Goal: Obtain resource: Download file/media

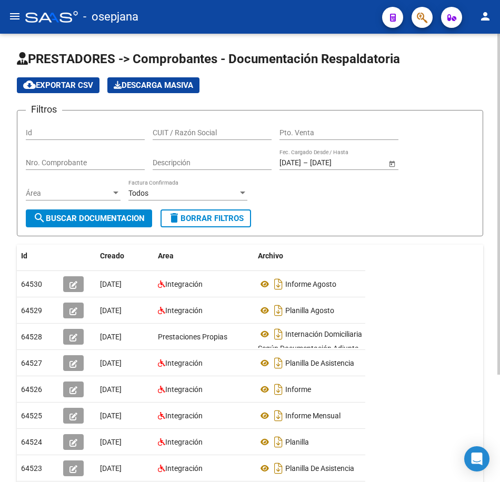
drag, startPoint x: 211, startPoint y: 223, endPoint x: 217, endPoint y: 208, distance: 16.0
click at [211, 223] on span "delete Borrar Filtros" at bounding box center [206, 218] width 76 height 9
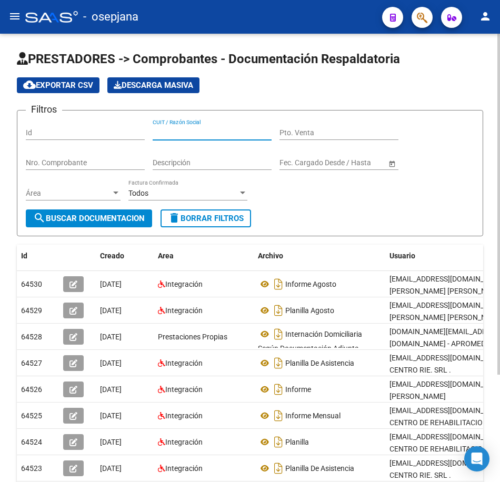
paste input "20169676772"
click at [134, 222] on span "search Buscar Documentacion" at bounding box center [89, 218] width 112 height 9
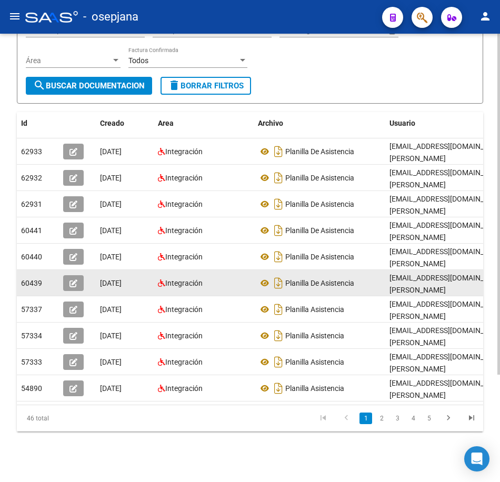
scroll to position [141, 0]
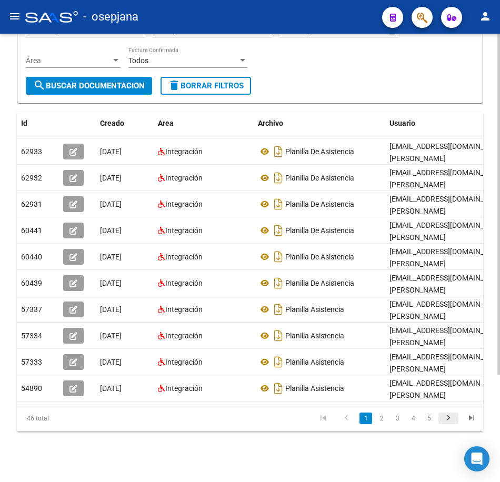
click at [444, 421] on icon "go to next page" at bounding box center [449, 419] width 14 height 13
click at [454, 420] on icon "go to next page" at bounding box center [449, 419] width 14 height 13
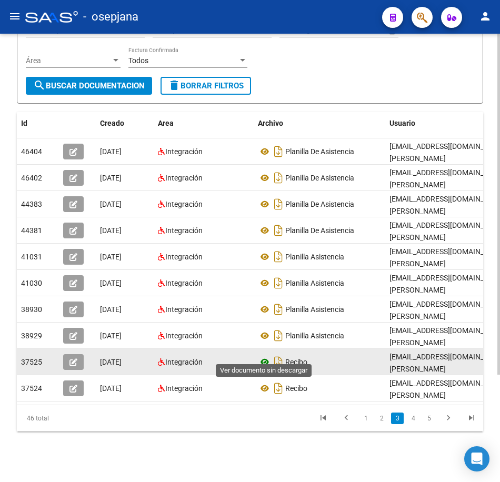
click at [261, 356] on icon at bounding box center [265, 362] width 14 height 13
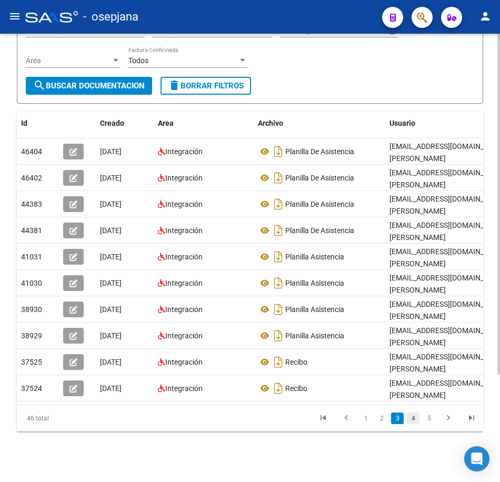
click at [413, 420] on link "4" at bounding box center [413, 419] width 13 height 12
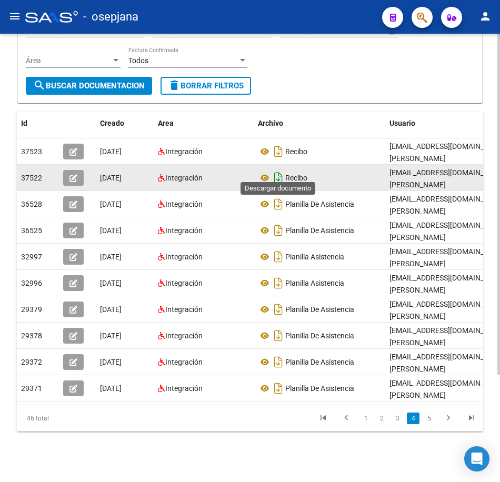
click at [272, 171] on icon "Descargar documento" at bounding box center [279, 177] width 14 height 17
click at [265, 172] on icon at bounding box center [265, 178] width 14 height 13
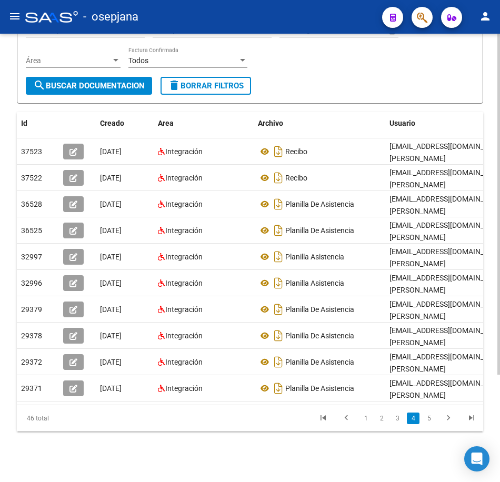
click at [318, 62] on div "Filtros Id 20169676772 CUIT / Razón Social Pto. Venta Nro. Comprobante Descripc…" at bounding box center [250, 31] width 448 height 91
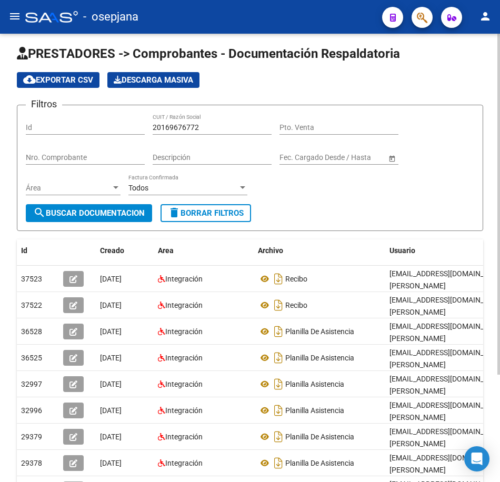
scroll to position [0, 0]
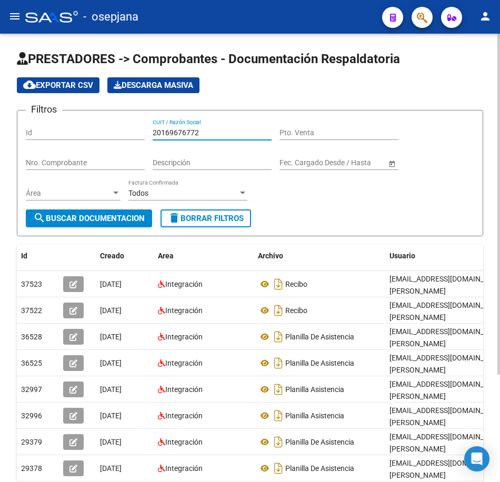
drag, startPoint x: 211, startPoint y: 132, endPoint x: 123, endPoint y: 129, distance: 88.0
click at [123, 129] on div "Filtros Id 20169676772 CUIT / Razón Social Pto. Venta Nro. Comprobante Descripc…" at bounding box center [250, 164] width 448 height 91
paste input "290421471"
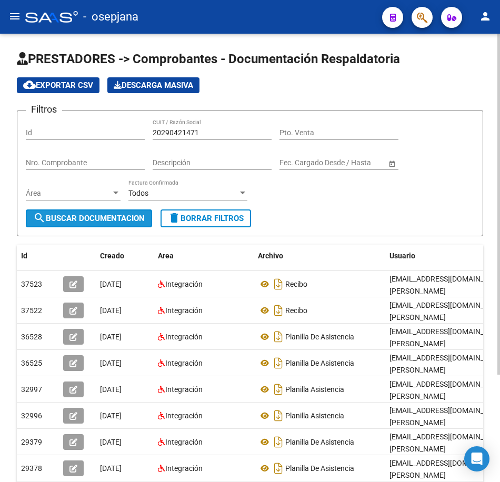
click at [129, 223] on span "search Buscar Documentacion" at bounding box center [89, 218] width 112 height 9
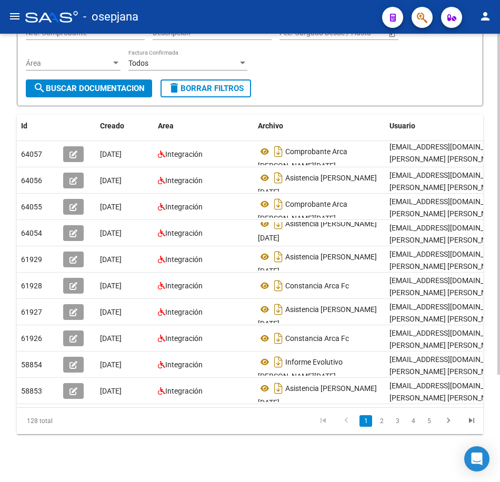
scroll to position [141, 0]
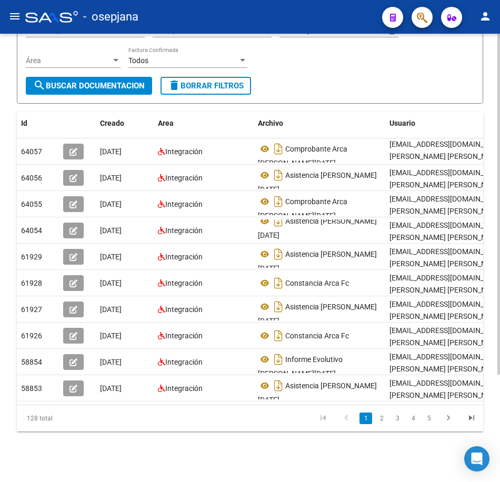
click at [491, 334] on div "PRESTADORES -> Comprobantes - Documentación Respaldatoria cloud_download Export…" at bounding box center [251, 191] width 503 height 581
click at [379, 418] on link "2" at bounding box center [381, 419] width 13 height 12
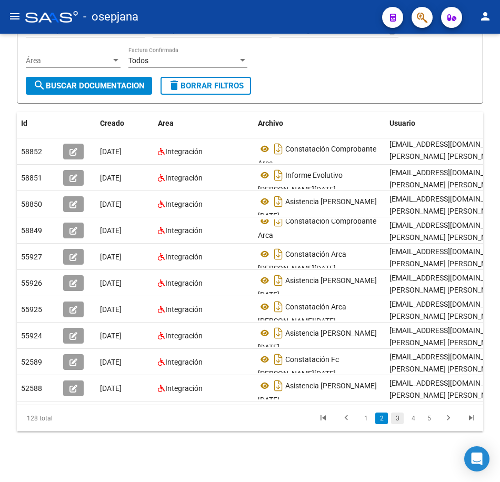
click at [401, 418] on link "3" at bounding box center [397, 419] width 13 height 12
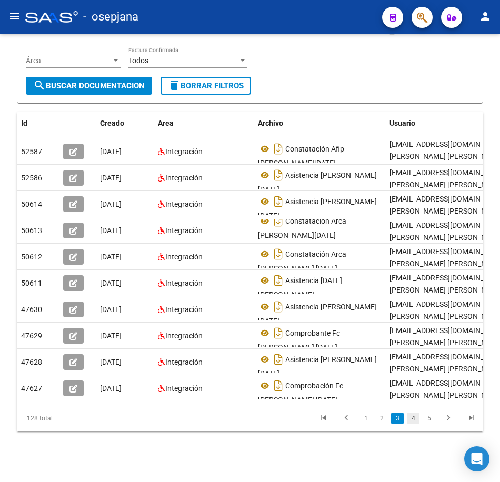
click at [411, 421] on link "4" at bounding box center [413, 419] width 13 height 12
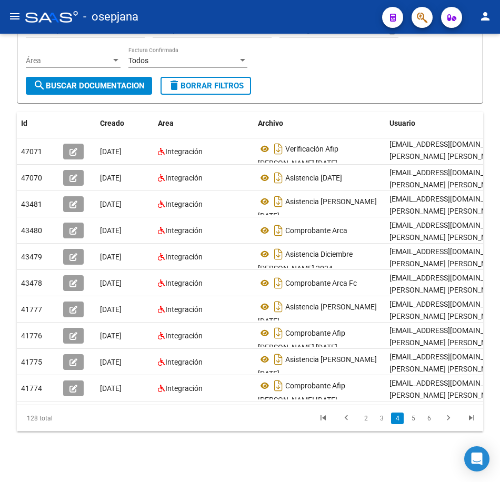
scroll to position [0, 0]
drag, startPoint x: 376, startPoint y: 61, endPoint x: 384, endPoint y: 72, distance: 13.6
click at [376, 61] on div "Filtros Id 20290421471 CUIT / Razón Social Pto. Venta Nro. Comprobante Descripc…" at bounding box center [250, 31] width 448 height 91
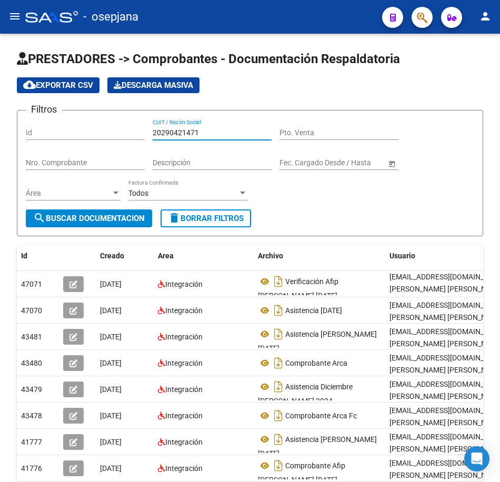
drag, startPoint x: 197, startPoint y: 131, endPoint x: 91, endPoint y: 113, distance: 108.3
click at [104, 116] on form "Filtros Id 20290421471 CUIT / Razón Social Pto. Venta Nro. Comprobante Descripc…" at bounding box center [250, 173] width 466 height 126
paste input "326427420"
click at [94, 223] on span "search Buscar Documentacion" at bounding box center [89, 218] width 112 height 9
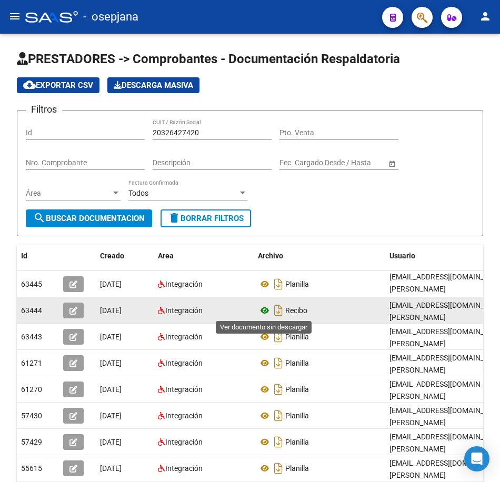
click at [268, 308] on icon at bounding box center [265, 310] width 14 height 13
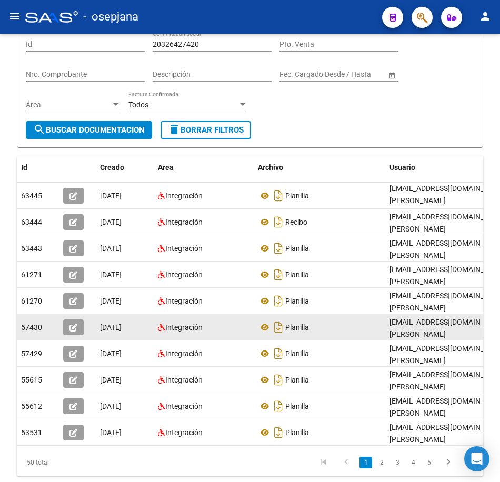
scroll to position [141, 0]
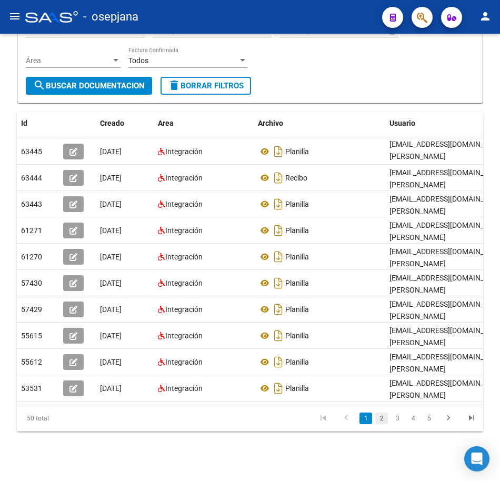
click at [383, 419] on link "2" at bounding box center [381, 419] width 13 height 12
click at [401, 422] on link "3" at bounding box center [397, 419] width 13 height 12
click at [410, 422] on link "4" at bounding box center [413, 419] width 13 height 12
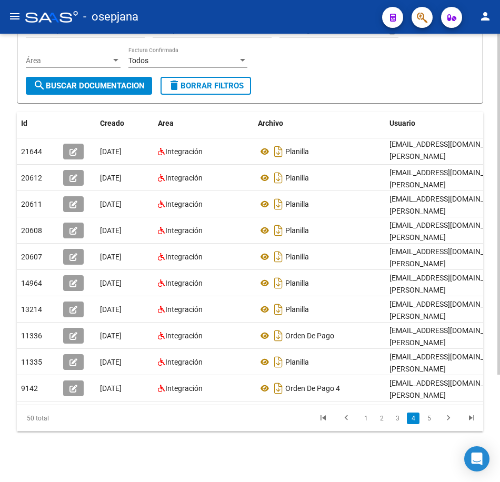
click at [427, 422] on link "5" at bounding box center [429, 419] width 13 height 12
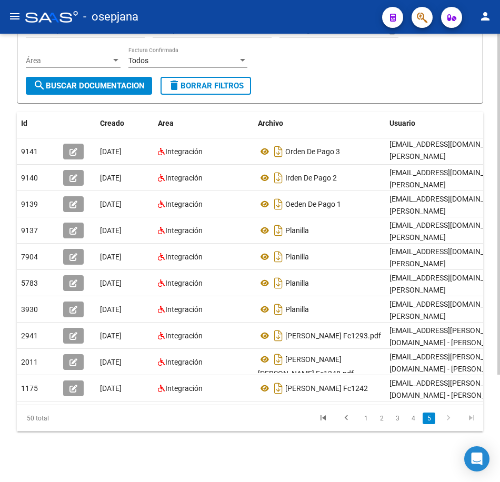
click at [306, 87] on form "Filtros Id 20326427420 CUIT / Razón Social Pto. Venta Nro. Comprobante Descripc…" at bounding box center [250, 40] width 466 height 126
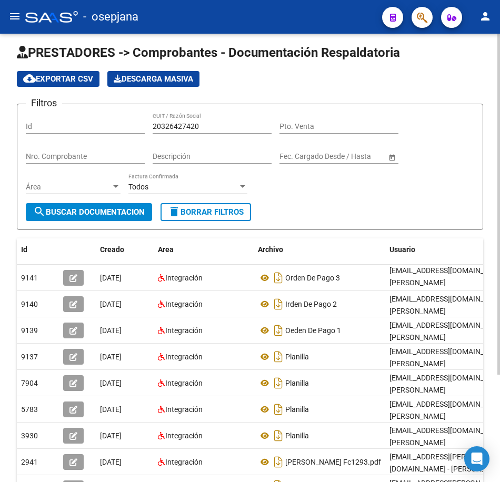
scroll to position [0, 0]
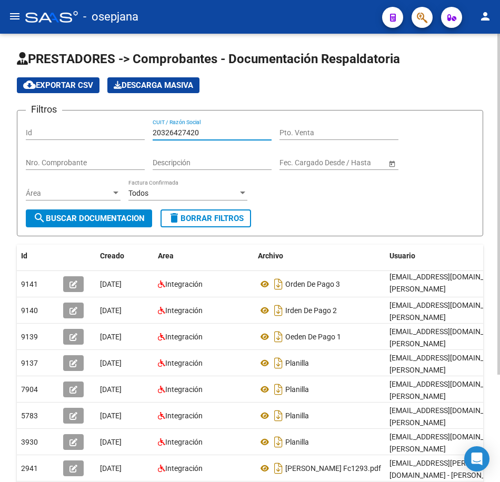
drag, startPoint x: 211, startPoint y: 131, endPoint x: 40, endPoint y: 124, distance: 171.2
click at [42, 123] on div "Filtros Id 20326427420 CUIT / Razón Social Pto. Venta Nro. Comprobante Descripc…" at bounding box center [250, 164] width 448 height 91
paste input "924502089"
click at [86, 220] on span "search Buscar Documentacion" at bounding box center [89, 218] width 112 height 9
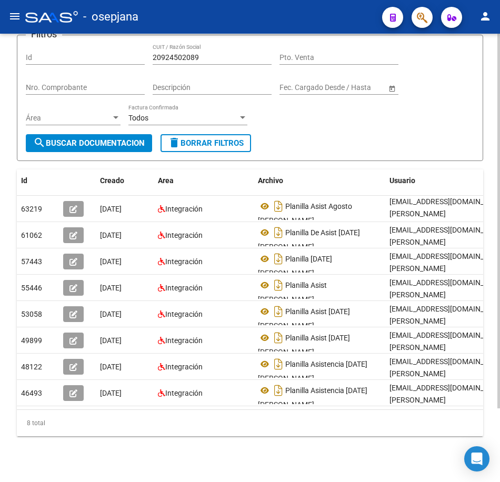
scroll to position [88, 0]
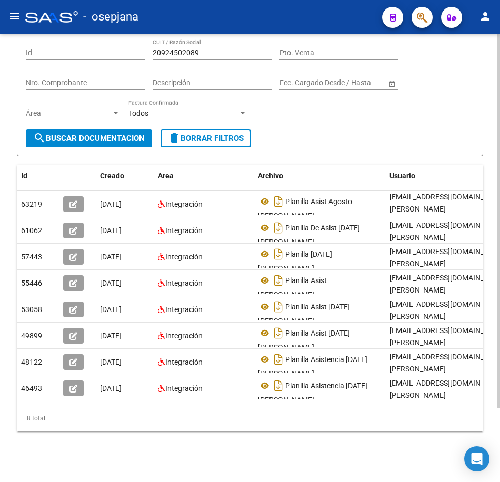
click at [342, 136] on form "Filtros Id 20924502089 CUIT / Razón Social Pto. Venta Nro. Comprobante Descripc…" at bounding box center [250, 93] width 466 height 126
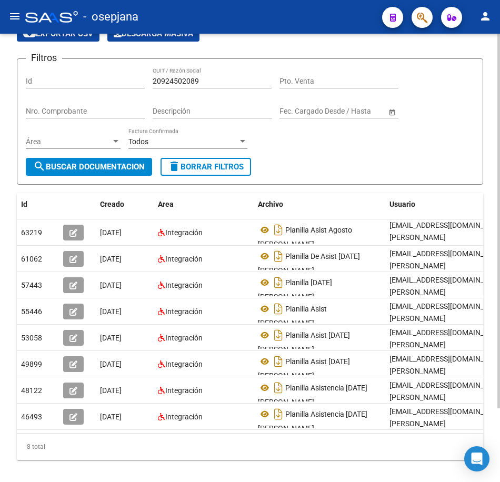
scroll to position [36, 0]
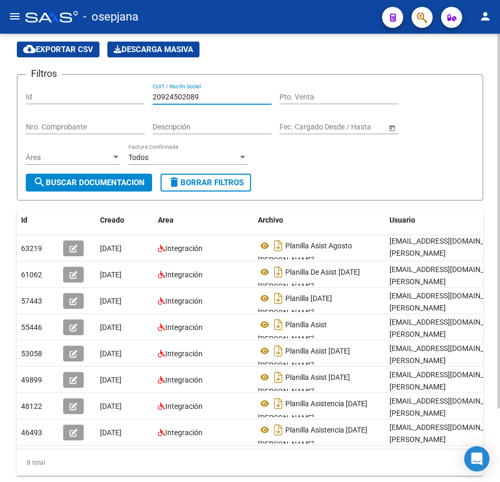
drag, startPoint x: 185, startPoint y: 93, endPoint x: 77, endPoint y: 89, distance: 108.5
click at [77, 89] on div "Filtros Id 20924502089 CUIT / Razón Social Pto. Venta Nro. Comprobante Descripc…" at bounding box center [250, 128] width 448 height 91
paste input "3202959644"
click at [115, 186] on span "search Buscar Documentacion" at bounding box center [89, 182] width 112 height 9
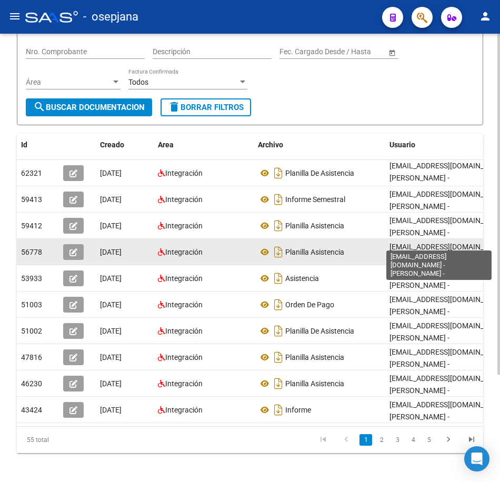
scroll to position [141, 0]
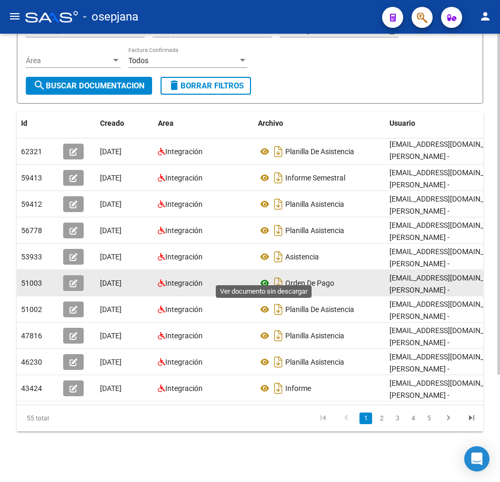
click at [264, 277] on icon at bounding box center [265, 283] width 14 height 13
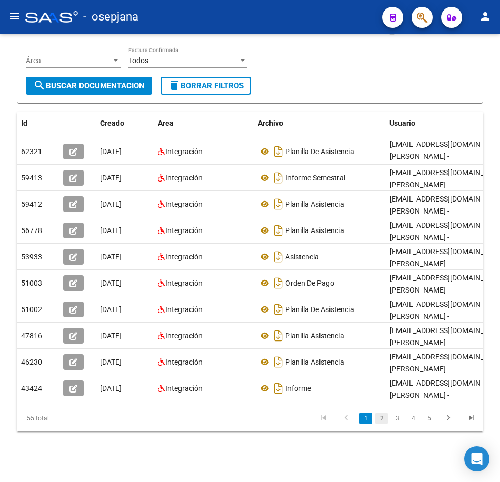
click at [377, 420] on link "2" at bounding box center [381, 419] width 13 height 12
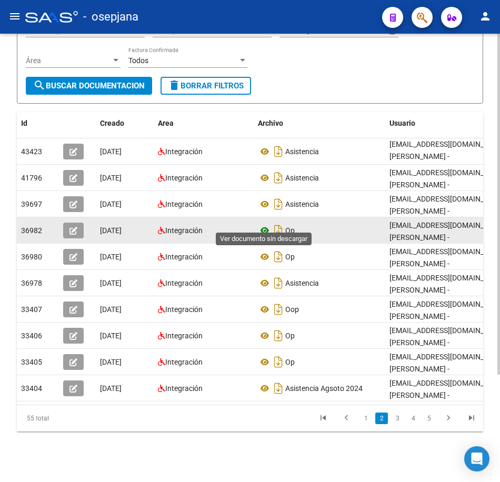
click at [264, 224] on icon at bounding box center [265, 230] width 14 height 13
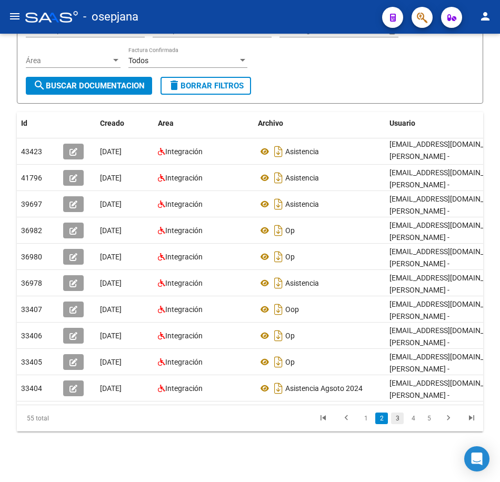
click at [395, 422] on link "3" at bounding box center [397, 419] width 13 height 12
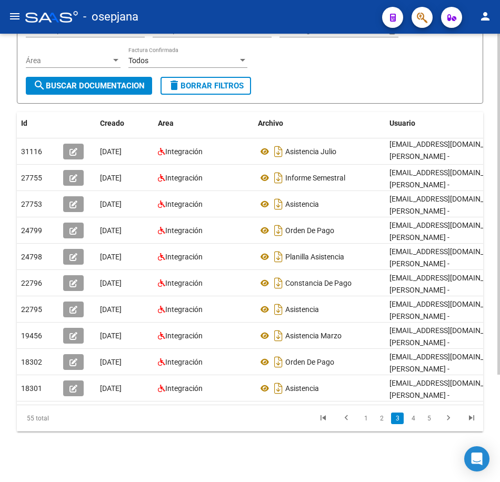
click at [390, 83] on form "Filtros Id 23202959644 CUIT / Razón Social Pto. Venta Nro. Comprobante Descripc…" at bounding box center [250, 40] width 466 height 126
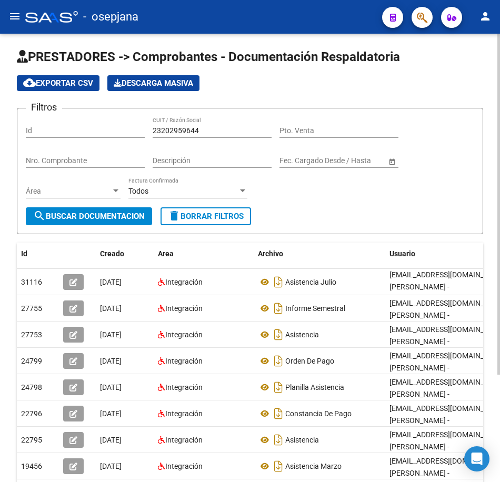
scroll to position [0, 0]
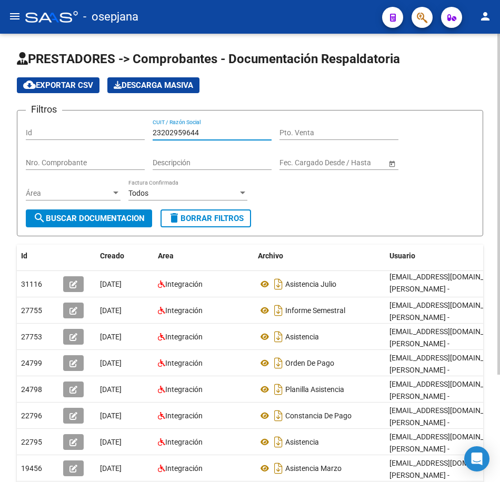
drag, startPoint x: 208, startPoint y: 130, endPoint x: 76, endPoint y: 109, distance: 133.2
click at [71, 111] on form "Filtros Id 23202959644 CUIT / Razón Social Pto. Venta Nro. Comprobante Descripc…" at bounding box center [250, 173] width 466 height 126
paste input "2950380"
click at [112, 219] on span "search Buscar Documentacion" at bounding box center [89, 218] width 112 height 9
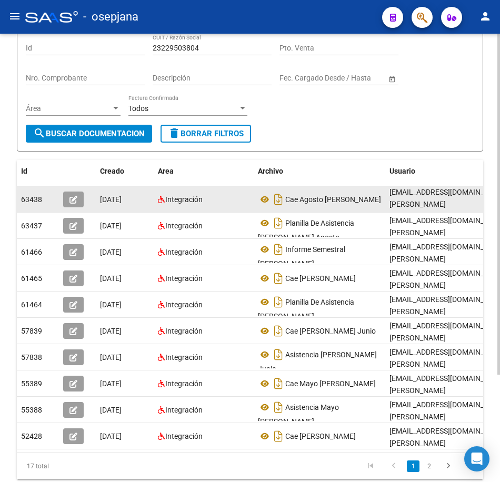
scroll to position [105, 0]
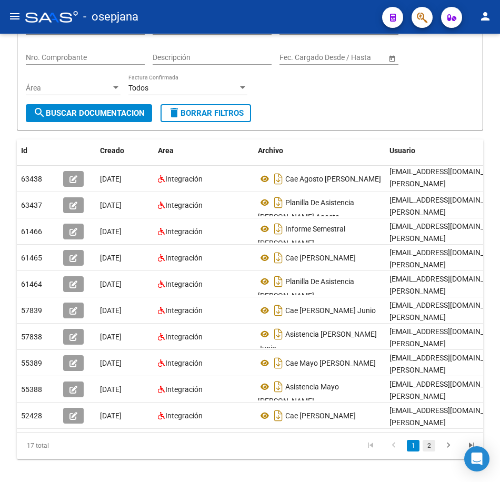
click at [430, 452] on link "2" at bounding box center [429, 446] width 13 height 12
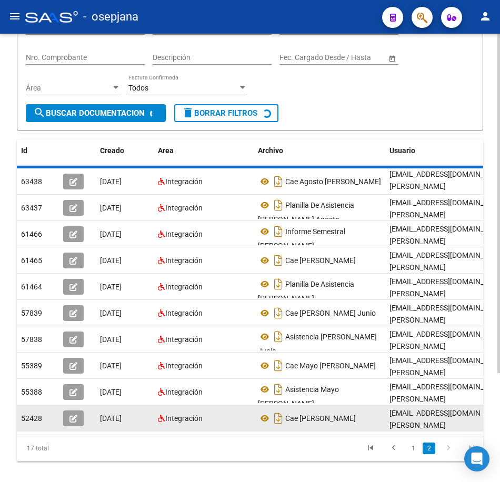
scroll to position [62, 0]
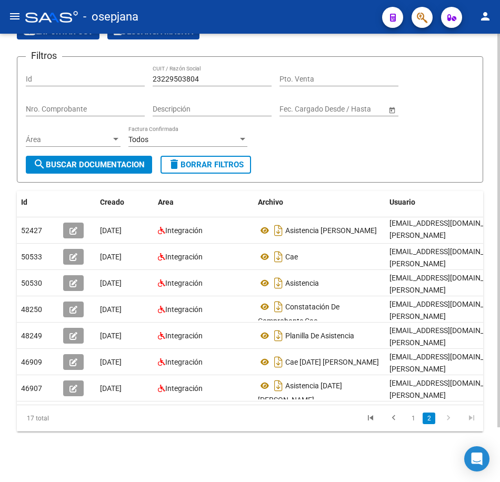
click at [298, 161] on form "Filtros Id 23229503804 CUIT / Razón Social Pto. Venta Nro. Comprobante Descripc…" at bounding box center [250, 119] width 466 height 126
drag, startPoint x: 156, startPoint y: 64, endPoint x: 68, endPoint y: 53, distance: 88.1
click at [69, 56] on form "Filtros Id 23229503804 CUIT / Razón Social Pto. Venta Nro. Comprobante Descripc…" at bounding box center [250, 119] width 466 height 126
paste input "336934664"
click at [217, 75] on input "2333693466404" at bounding box center [212, 79] width 119 height 9
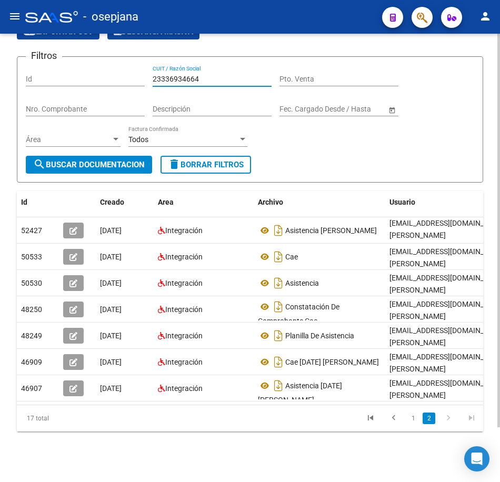
click at [87, 160] on span "search Buscar Documentacion" at bounding box center [89, 164] width 112 height 9
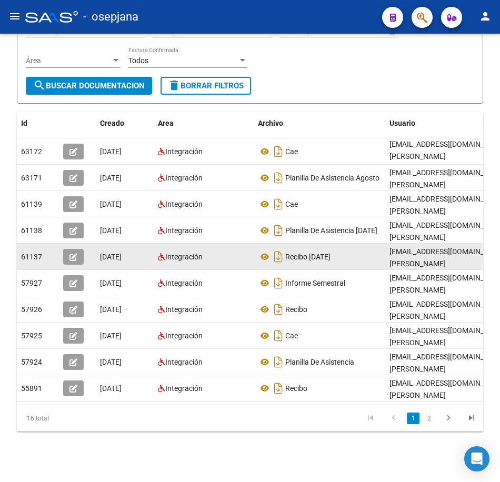
scroll to position [141, 0]
click at [265, 251] on icon at bounding box center [265, 257] width 14 height 13
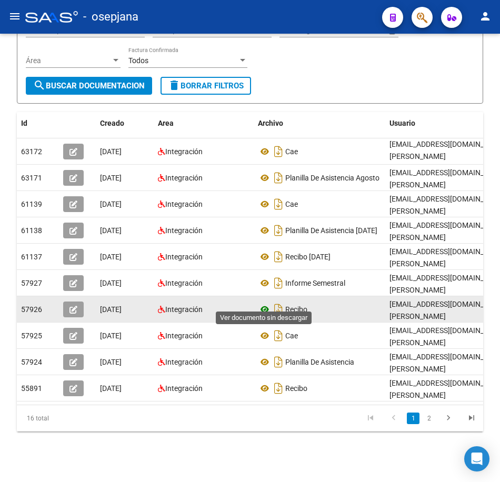
click at [263, 303] on icon at bounding box center [265, 309] width 14 height 13
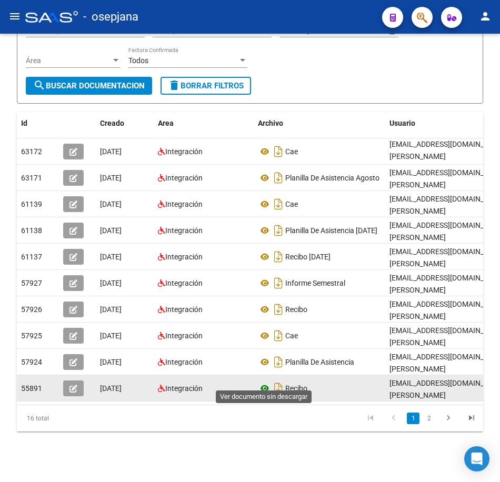
click at [266, 382] on icon at bounding box center [265, 388] width 14 height 13
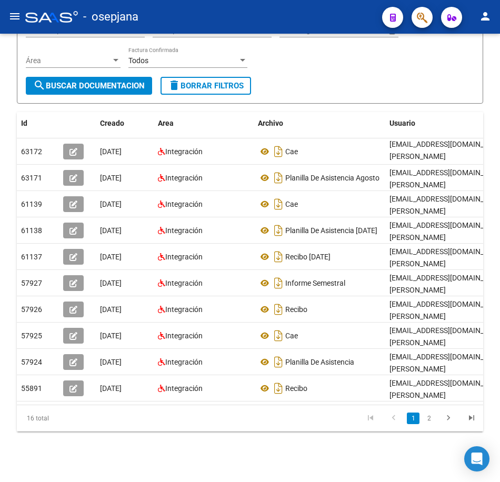
click at [328, 62] on div "Filtros Id 23336934664 CUIT / Razón Social Pto. Venta Nro. Comprobante Descripc…" at bounding box center [250, 31] width 448 height 91
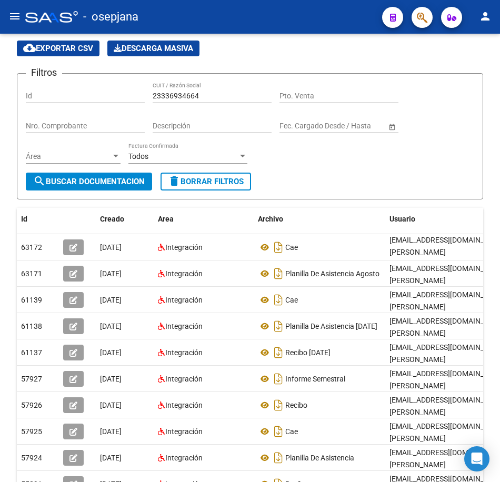
scroll to position [36, 0]
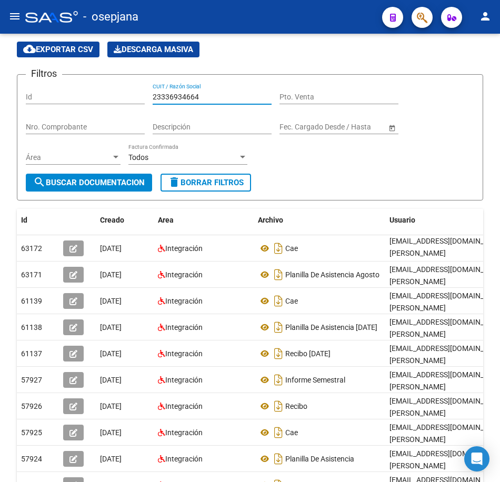
drag, startPoint x: 212, startPoint y: 93, endPoint x: 33, endPoint y: 72, distance: 180.1
click at [33, 83] on div "Filtros Id 23336934664 CUIT / Razón Social Pto. Venta Nro. Comprobante Descripc…" at bounding box center [250, 128] width 448 height 91
paste input "907372"
type input "23339073724"
click at [111, 176] on button "search Buscar Documentacion" at bounding box center [89, 183] width 126 height 18
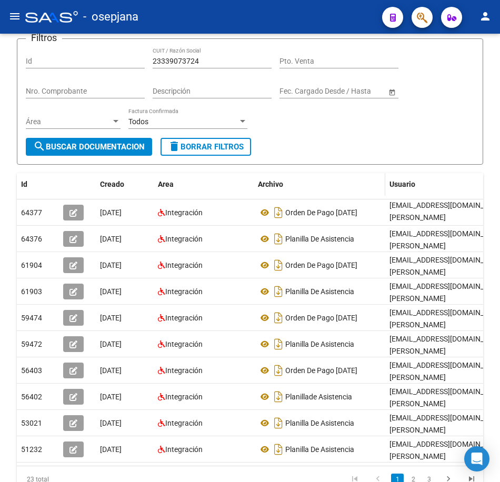
scroll to position [141, 0]
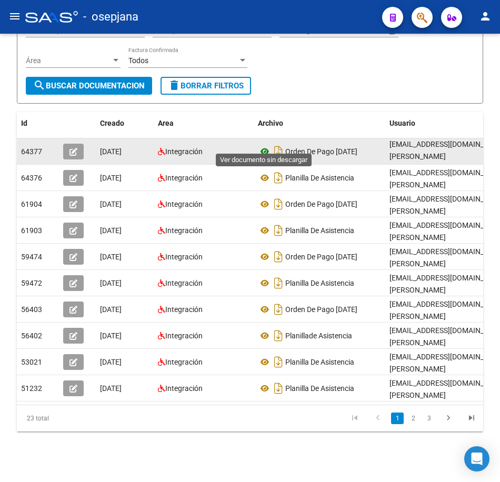
click at [263, 145] on icon at bounding box center [265, 151] width 14 height 13
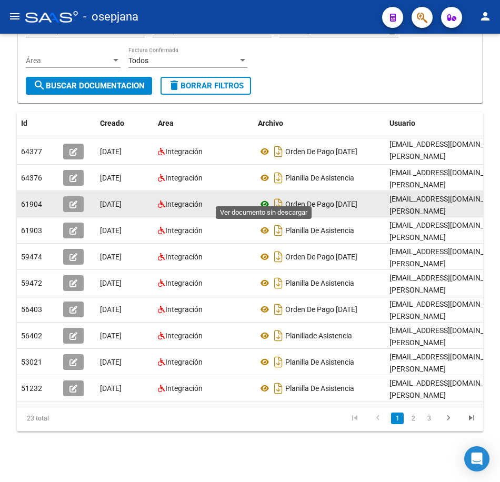
click at [263, 198] on icon at bounding box center [265, 204] width 14 height 13
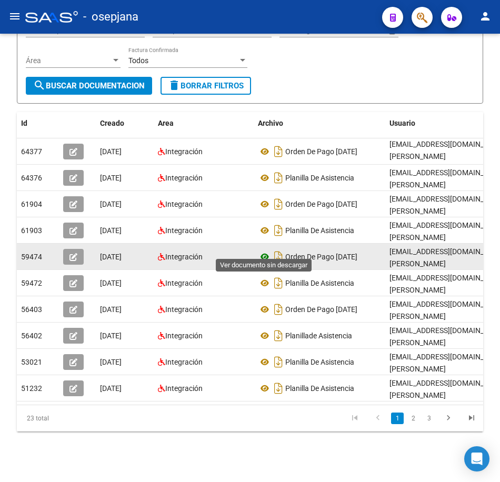
click at [263, 251] on icon at bounding box center [265, 257] width 14 height 13
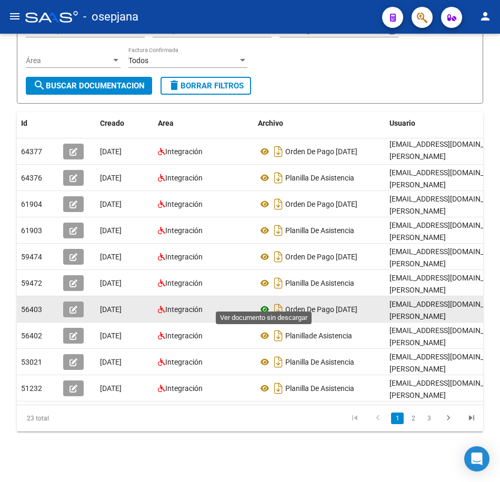
click at [261, 303] on icon at bounding box center [265, 309] width 14 height 13
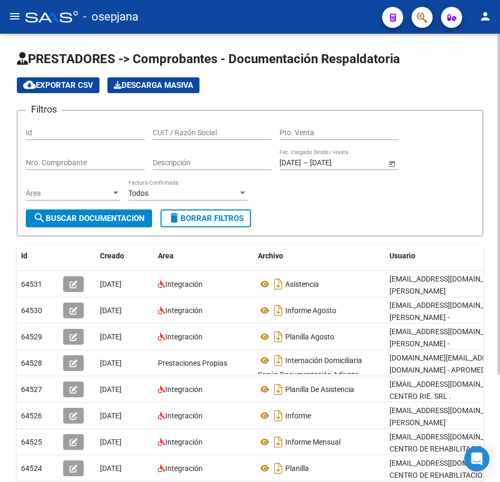
click at [233, 214] on span "delete Borrar Filtros" at bounding box center [206, 218] width 76 height 9
paste input "PIRIS VERONICA CELESTE"
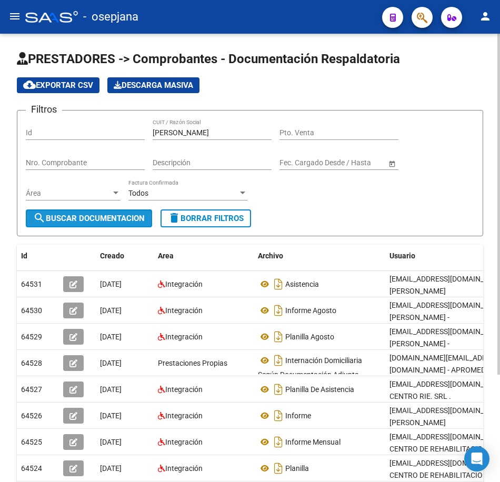
click at [124, 216] on span "search Buscar Documentacion" at bounding box center [89, 218] width 112 height 9
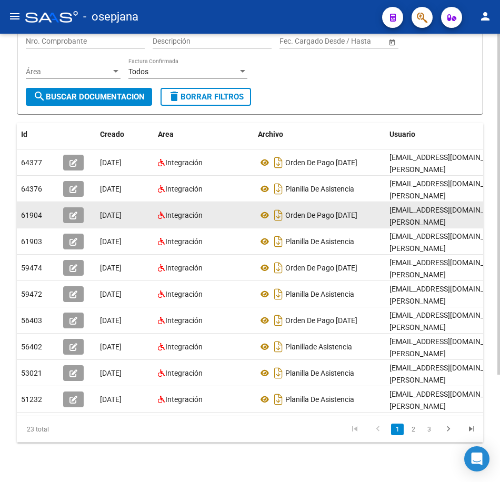
scroll to position [141, 0]
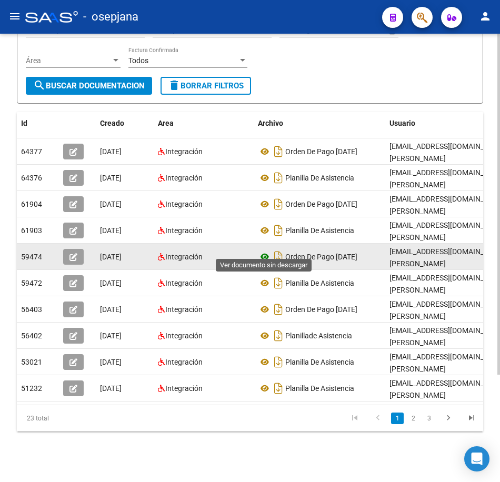
click at [265, 251] on icon at bounding box center [265, 257] width 14 height 13
click at [263, 251] on icon at bounding box center [265, 257] width 14 height 13
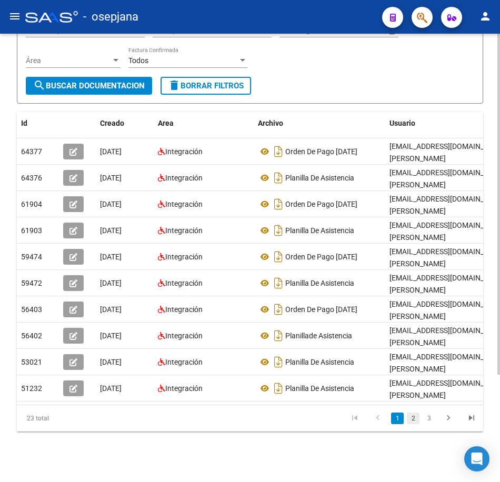
click at [414, 422] on link "2" at bounding box center [413, 419] width 13 height 12
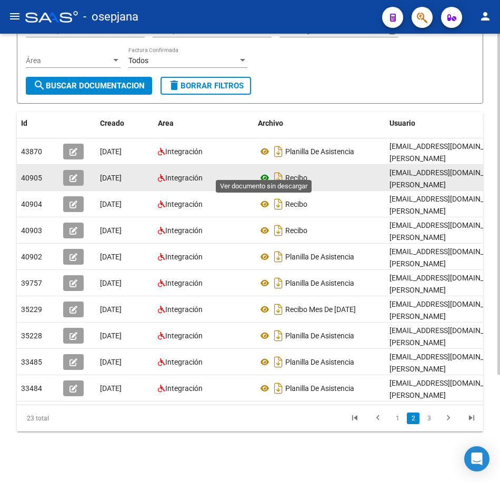
click at [264, 172] on icon at bounding box center [265, 178] width 14 height 13
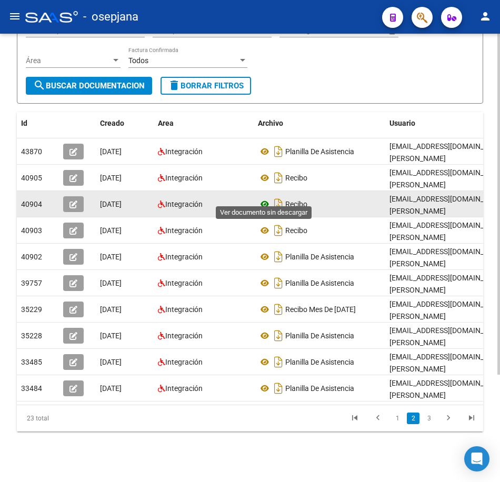
click at [262, 198] on icon at bounding box center [265, 204] width 14 height 13
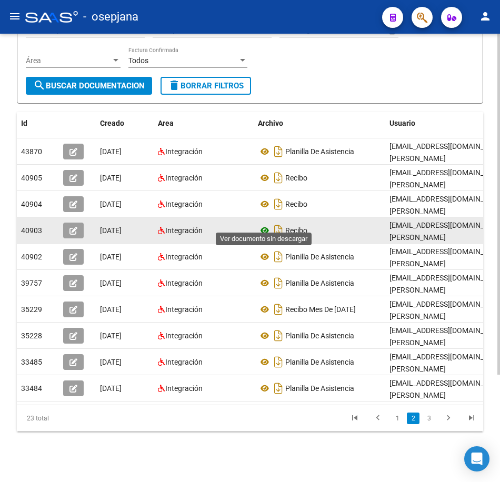
click at [261, 224] on icon at bounding box center [265, 230] width 14 height 13
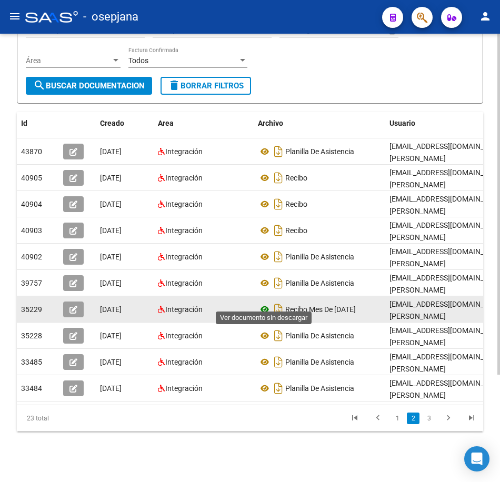
click at [265, 303] on icon at bounding box center [265, 309] width 14 height 13
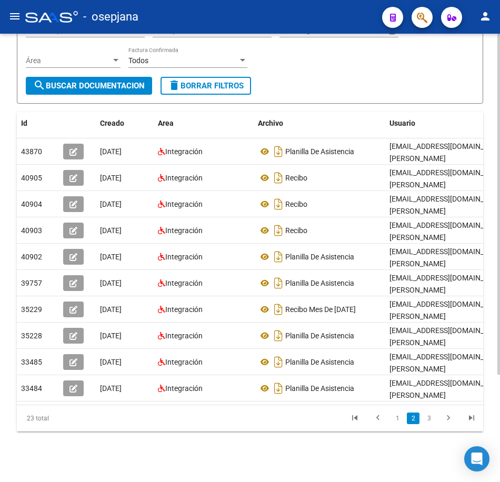
click at [305, 62] on div "Filtros Id PIRIS VERONICA CELESTE CUIT / Razón Social Pto. Venta Nro. Comproban…" at bounding box center [250, 31] width 448 height 91
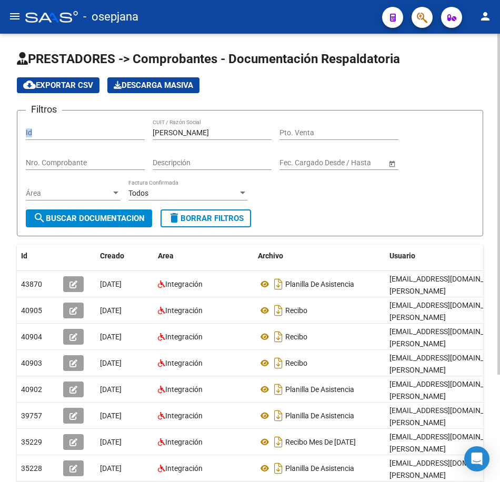
drag, startPoint x: 244, startPoint y: 127, endPoint x: 72, endPoint y: 117, distance: 171.9
click at [72, 117] on form "Filtros Id PIRIS VERONICA CELESTE CUIT / Razón Social Pto. Venta Nro. Comproban…" at bounding box center [250, 173] width 466 height 126
click at [251, 138] on div "PIRIS VERONICA CELESTE CUIT / Razón Social" at bounding box center [212, 129] width 119 height 21
drag, startPoint x: 241, startPoint y: 131, endPoint x: 111, endPoint y: 125, distance: 130.7
click at [111, 125] on div "Filtros Id PIRIS VERONICA CELESTE CUIT / Razón Social Pto. Venta Nro. Comproban…" at bounding box center [250, 164] width 448 height 91
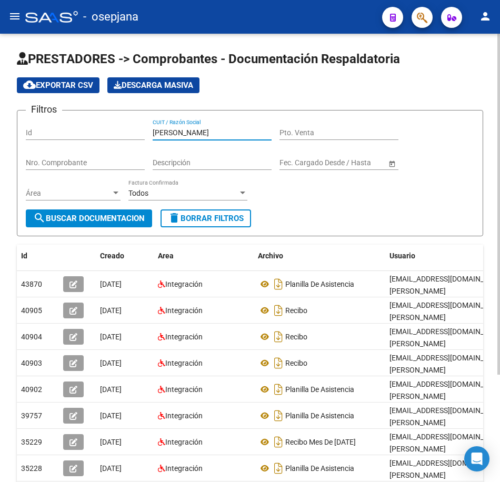
paste input "23405676524"
drag, startPoint x: 119, startPoint y: 217, endPoint x: 124, endPoint y: 218, distance: 5.3
click at [121, 218] on span "search Buscar Documentacion" at bounding box center [89, 218] width 112 height 9
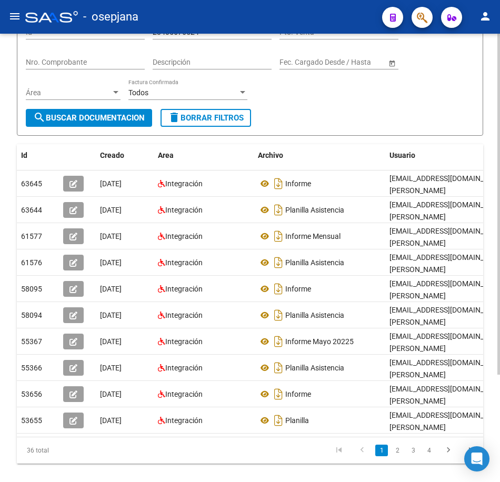
scroll to position [105, 0]
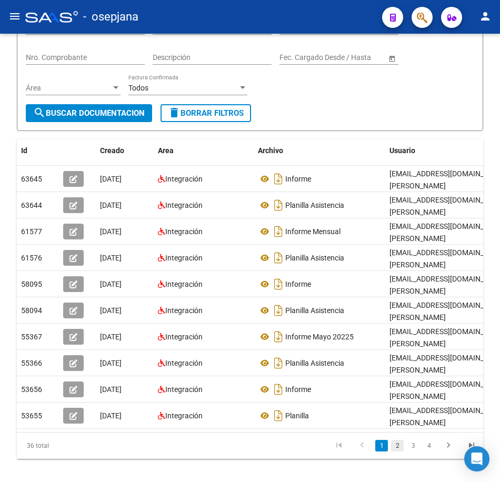
click at [398, 452] on link "2" at bounding box center [397, 446] width 13 height 12
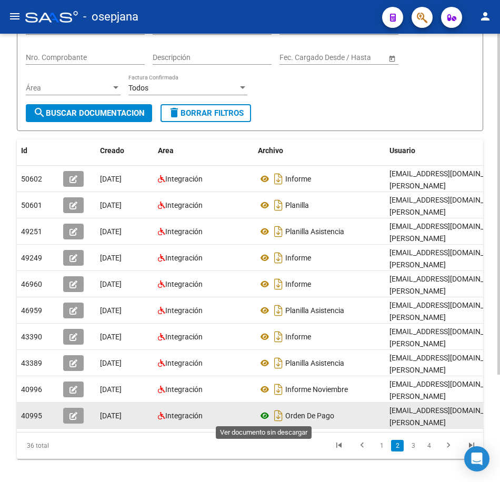
click at [264, 416] on icon at bounding box center [265, 416] width 14 height 13
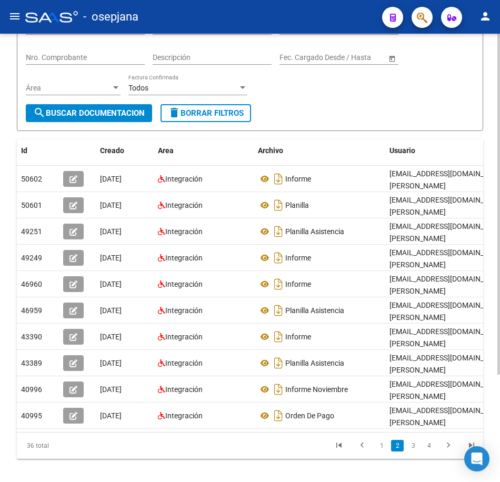
click at [296, 113] on form "Filtros Id 23405676524 CUIT / Razón Social Pto. Venta Nro. Comprobante Descripc…" at bounding box center [250, 68] width 466 height 126
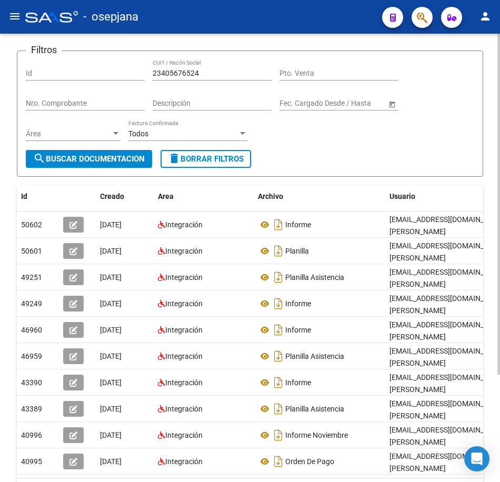
scroll to position [0, 0]
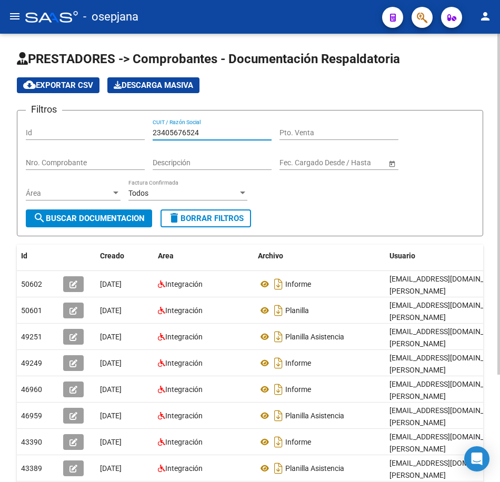
drag, startPoint x: 206, startPoint y: 133, endPoint x: 56, endPoint y: 122, distance: 151.0
click at [56, 122] on div "Filtros Id 23405676524 CUIT / Razón Social Pto. Venta Nro. Comprobante Descripc…" at bounding box center [250, 164] width 448 height 91
paste input "7130626543"
click at [102, 221] on span "search Buscar Documentacion" at bounding box center [89, 218] width 112 height 9
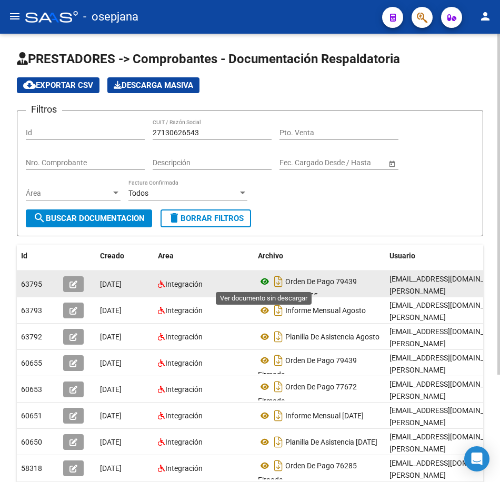
click at [263, 281] on icon at bounding box center [265, 281] width 14 height 13
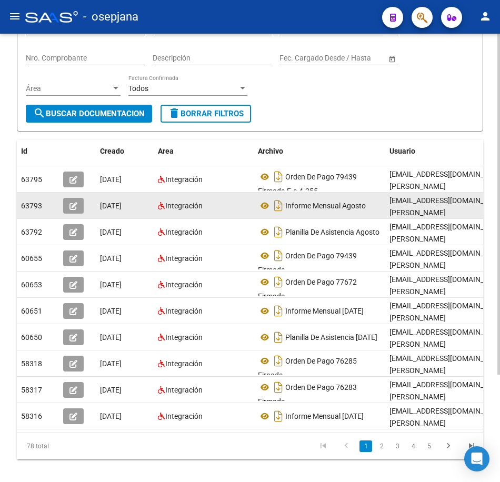
scroll to position [105, 0]
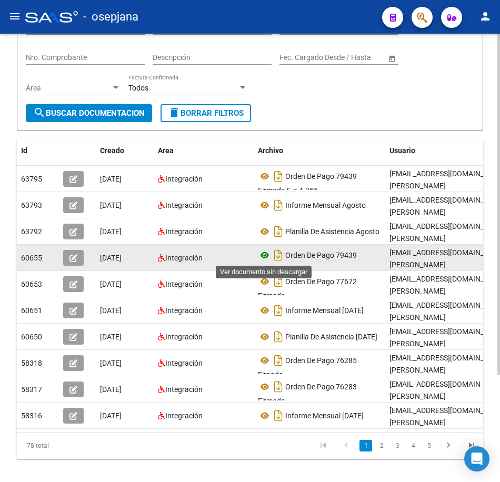
click at [261, 255] on icon at bounding box center [265, 255] width 14 height 13
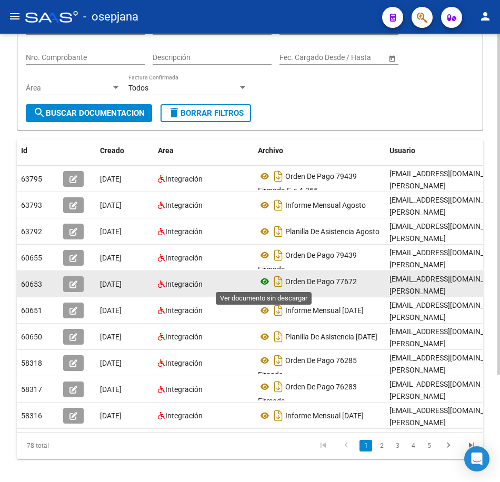
click at [266, 282] on icon at bounding box center [265, 281] width 14 height 13
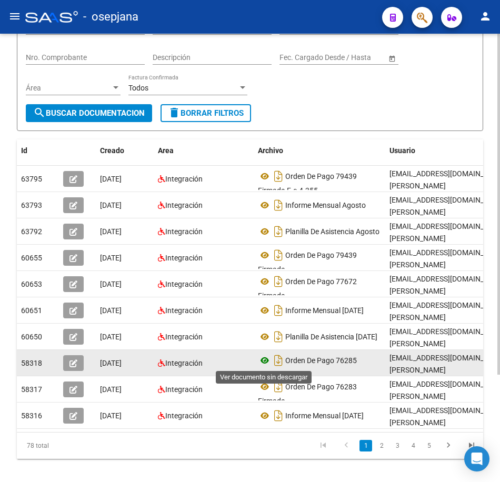
click at [264, 361] on icon at bounding box center [265, 360] width 14 height 13
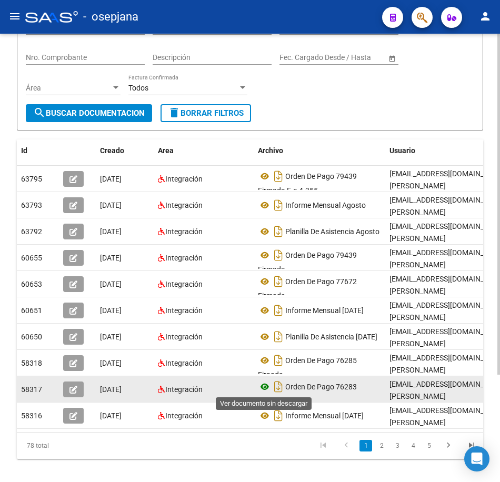
click at [266, 390] on icon at bounding box center [265, 387] width 14 height 13
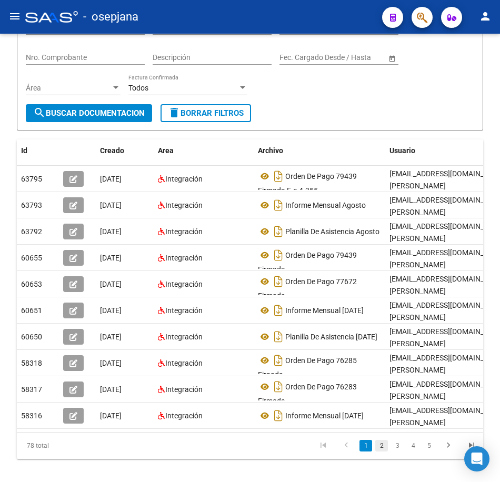
click at [385, 452] on link "2" at bounding box center [381, 446] width 13 height 12
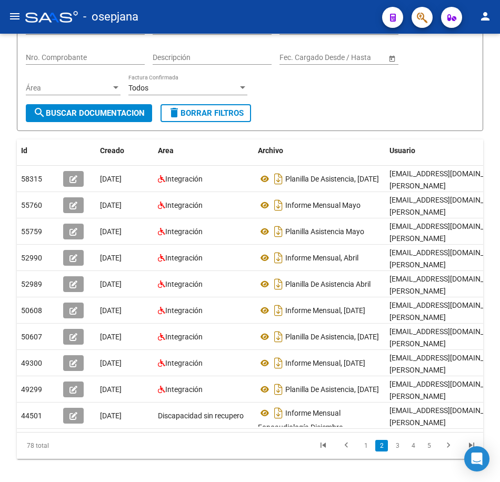
click at [399, 452] on link "3" at bounding box center [397, 446] width 13 height 12
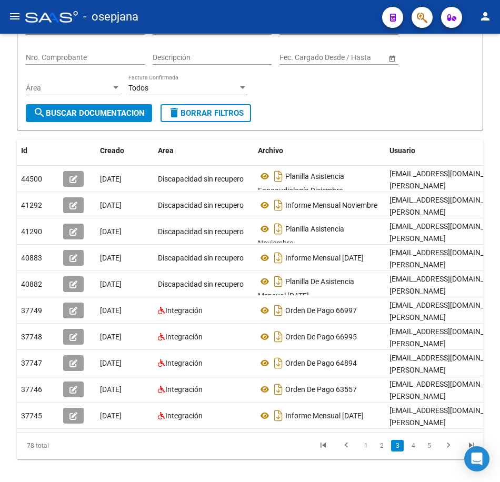
click at [383, 103] on div "Filtros Id 27130626543 CUIT / Razón Social Pto. Venta Nro. Comprobante Descripc…" at bounding box center [250, 59] width 448 height 91
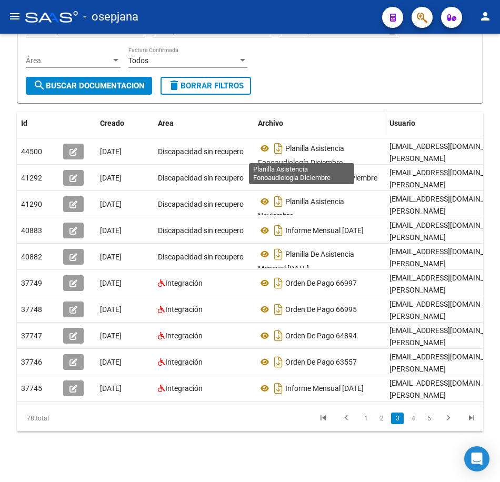
scroll to position [0, 0]
click at [326, 112] on datatable-header-cell "Archivo" at bounding box center [320, 123] width 132 height 23
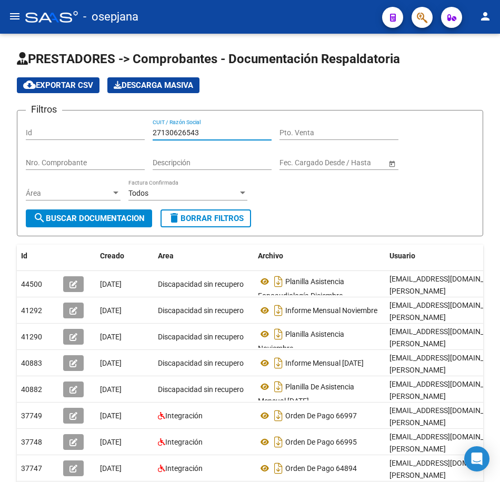
drag, startPoint x: 119, startPoint y: 132, endPoint x: 98, endPoint y: 134, distance: 21.2
click at [101, 131] on div "Filtros Id 27130626543 CUIT / Razón Social Pto. Venta Nro. Comprobante Descripc…" at bounding box center [250, 164] width 448 height 91
click at [211, 130] on input "27130626543" at bounding box center [212, 132] width 119 height 9
click at [218, 134] on input "27130626543" at bounding box center [212, 132] width 119 height 9
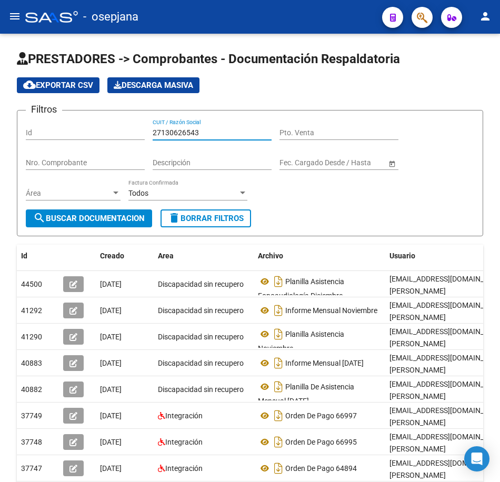
drag, startPoint x: 218, startPoint y: 134, endPoint x: 205, endPoint y: 132, distance: 13.8
click at [206, 133] on input "27130626543" at bounding box center [212, 132] width 119 height 9
paste input "200438774"
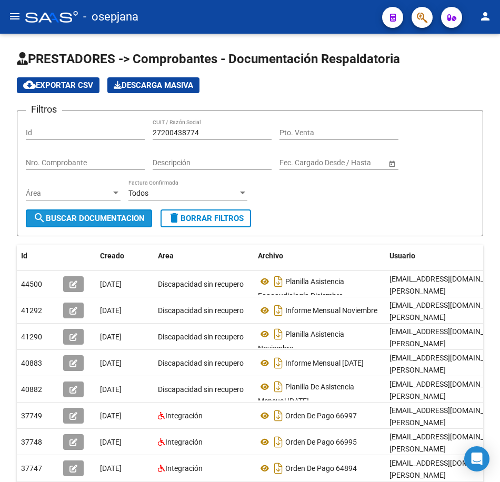
click at [114, 217] on span "search Buscar Documentacion" at bounding box center [89, 218] width 112 height 9
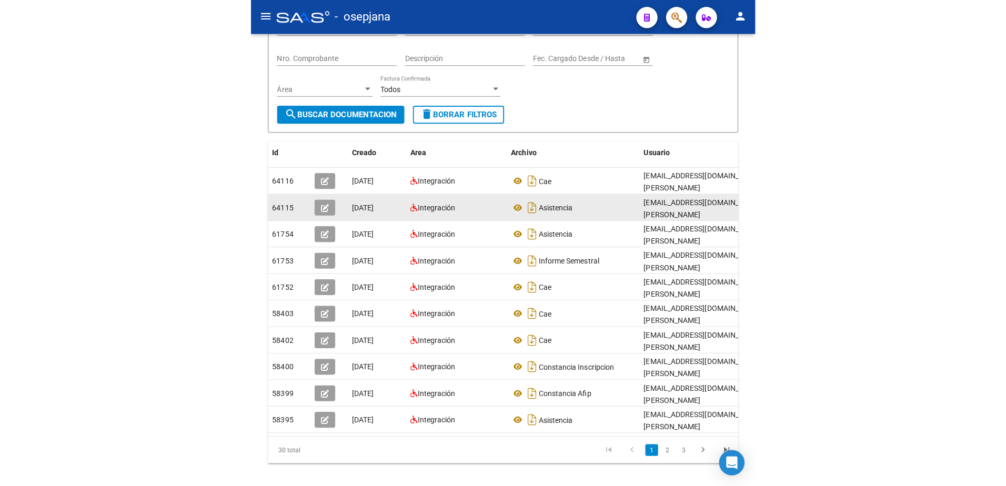
scroll to position [105, 0]
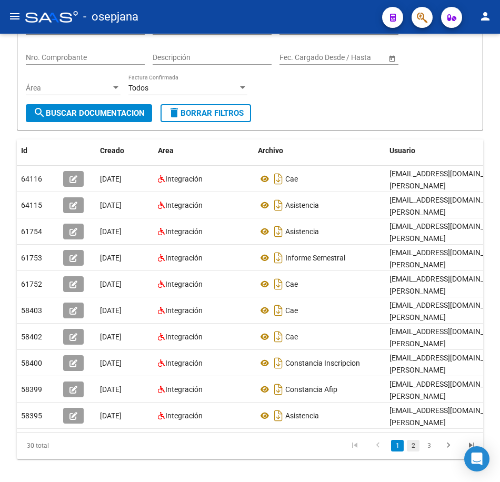
click at [413, 452] on link "2" at bounding box center [413, 446] width 13 height 12
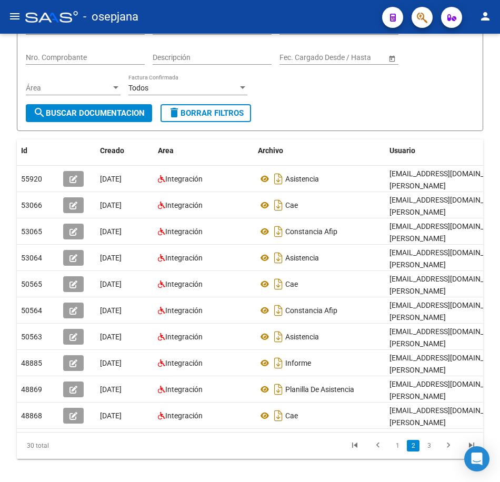
click at [447, 453] on icon "go to next page" at bounding box center [449, 447] width 14 height 13
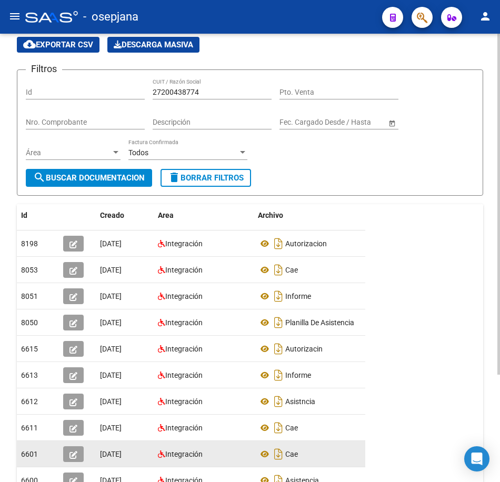
scroll to position [23, 0]
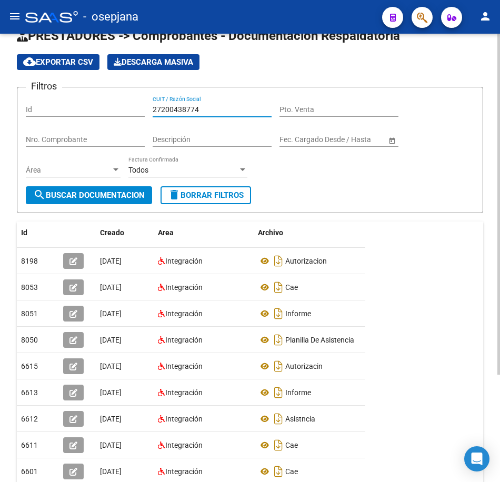
drag, startPoint x: 182, startPoint y: 109, endPoint x: 116, endPoint y: 106, distance: 65.9
click at [116, 106] on div "Filtros Id 27200438774 CUIT / Razón Social Pto. Venta Nro. Comprobante Descripc…" at bounding box center [250, 141] width 448 height 91
paste input "10611342"
click at [129, 193] on span "search Buscar Documentacion" at bounding box center [89, 195] width 112 height 9
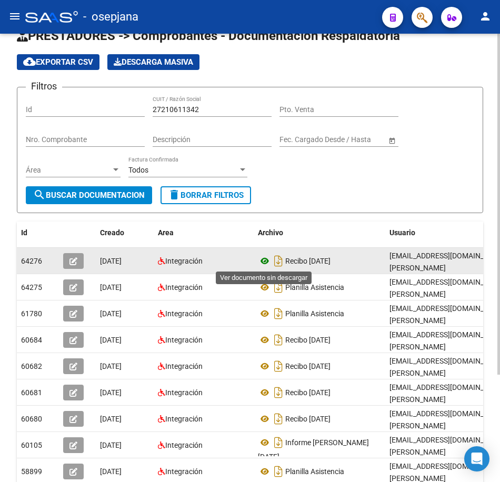
click at [264, 263] on icon at bounding box center [265, 261] width 14 height 13
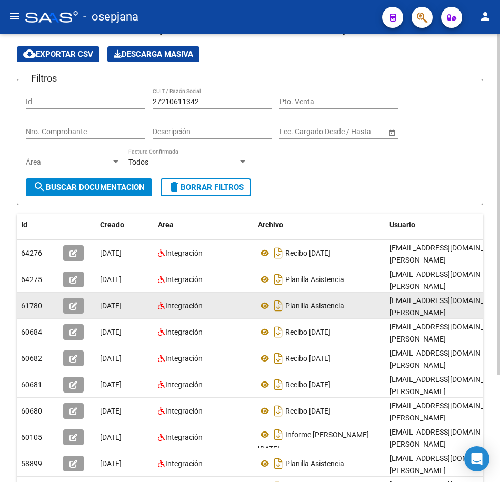
scroll to position [53, 0]
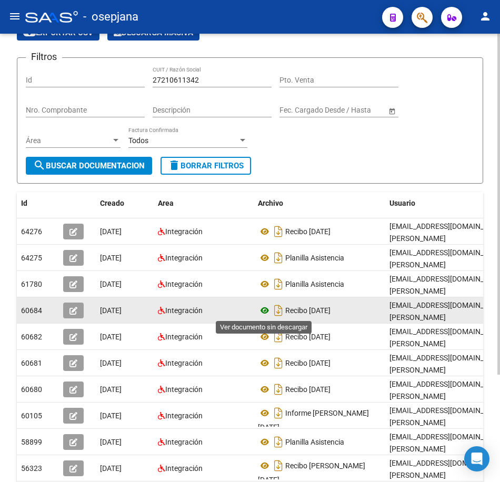
click at [261, 308] on icon at bounding box center [265, 310] width 14 height 13
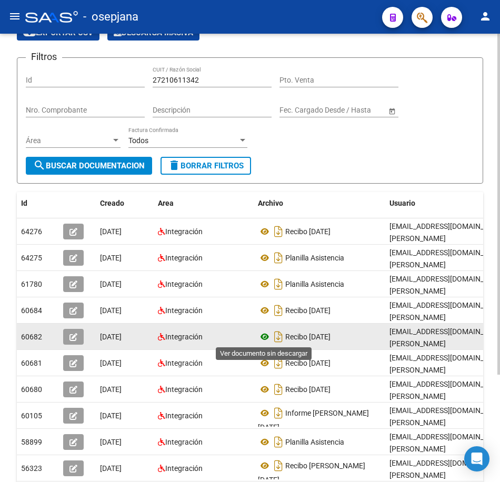
click at [263, 338] on icon at bounding box center [265, 337] width 14 height 13
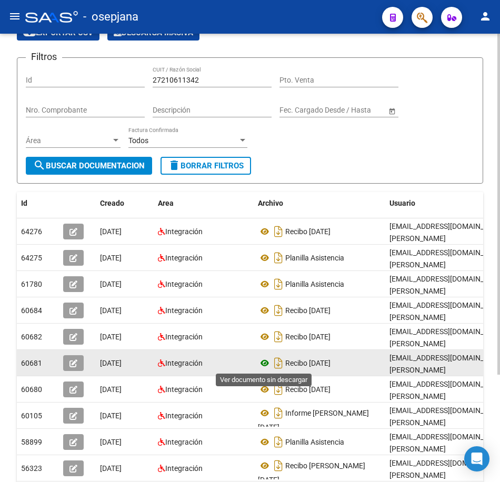
click at [267, 364] on icon at bounding box center [265, 363] width 14 height 13
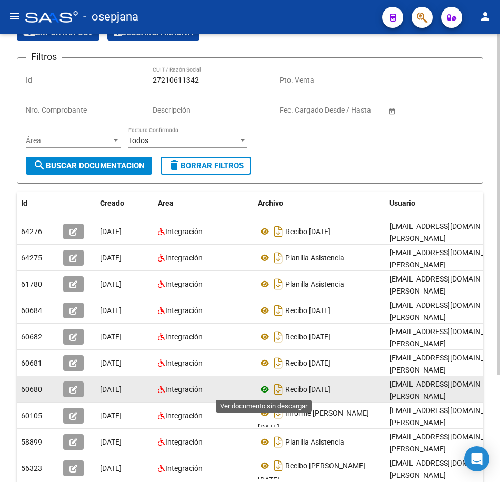
click at [267, 387] on icon at bounding box center [265, 389] width 14 height 13
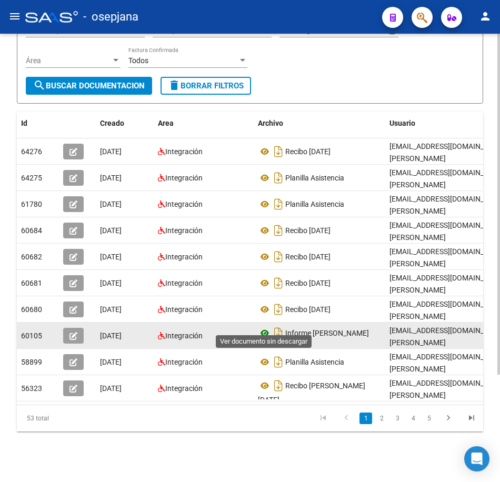
scroll to position [141, 0]
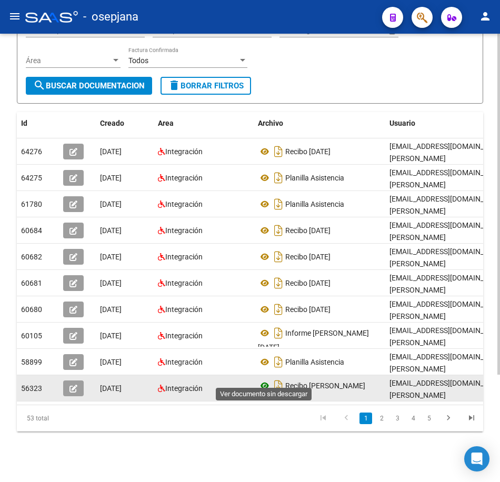
click at [266, 380] on icon at bounding box center [265, 386] width 14 height 13
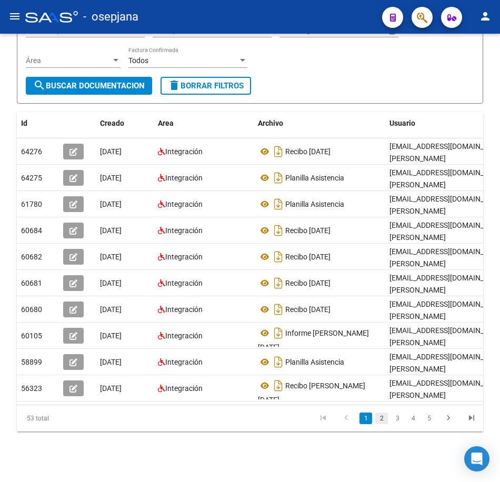
click at [380, 420] on link "2" at bounding box center [381, 419] width 13 height 12
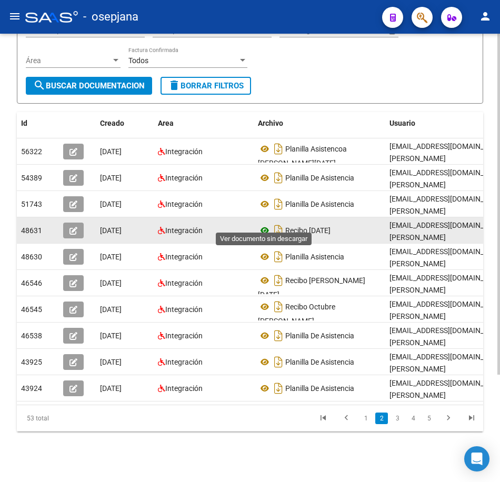
click at [265, 226] on icon at bounding box center [265, 230] width 14 height 13
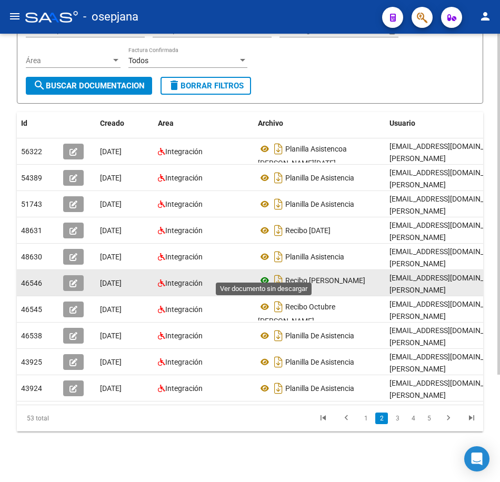
click at [262, 274] on icon at bounding box center [265, 280] width 14 height 13
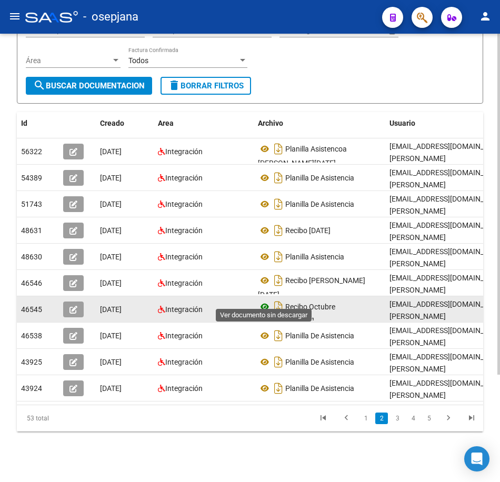
click at [266, 301] on icon at bounding box center [265, 307] width 14 height 13
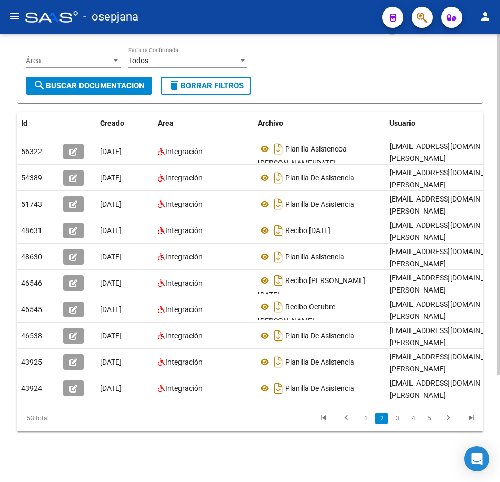
click at [351, 88] on form "Filtros Id 27210611342 CUIT / Razón Social Pto. Venta Nro. Comprobante Descripc…" at bounding box center [250, 40] width 466 height 126
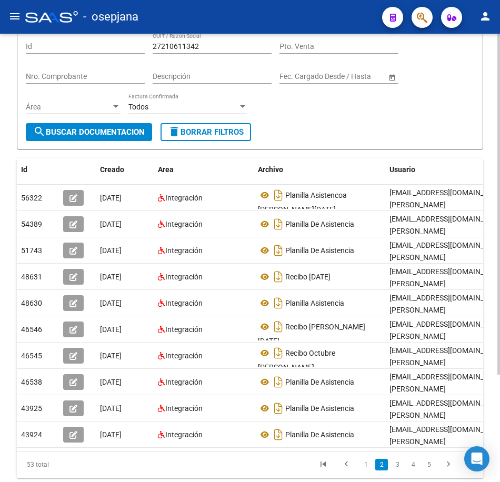
scroll to position [0, 0]
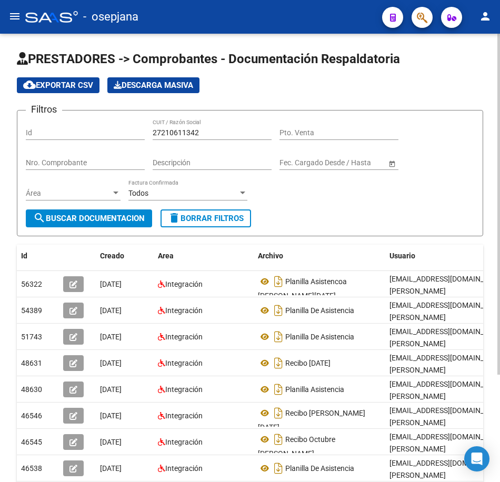
drag, startPoint x: 65, startPoint y: 121, endPoint x: 52, endPoint y: 120, distance: 13.2
click at [54, 120] on div "Filtros Id 27210611342 CUIT / Razón Social Pto. Venta Nro. Comprobante Descripc…" at bounding box center [250, 164] width 448 height 91
paste input "862973"
click at [78, 214] on span "search Buscar Documentacion" at bounding box center [89, 218] width 112 height 9
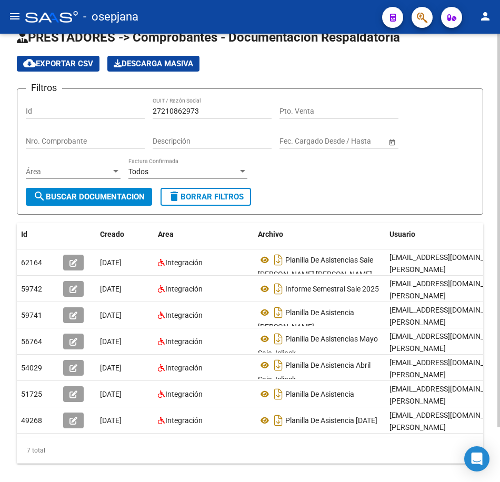
scroll to position [53, 0]
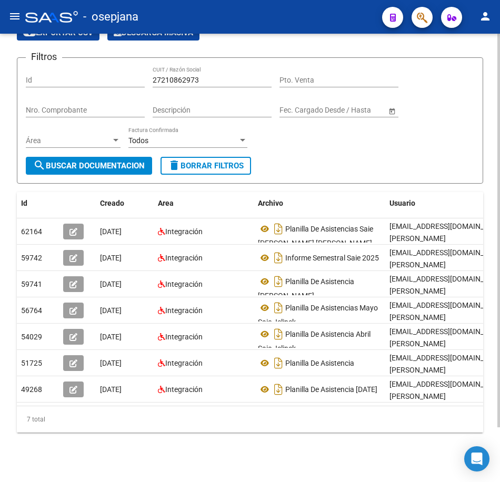
click at [342, 139] on div "Filtros Id 27210862973 CUIT / Razón Social Pto. Venta Nro. Comprobante Descripc…" at bounding box center [250, 111] width 448 height 91
drag, startPoint x: 203, startPoint y: 77, endPoint x: 112, endPoint y: 69, distance: 91.4
click at [121, 69] on div "Filtros Id 27210862973 CUIT / Razón Social Pto. Venta Nro. Comprobante Descripc…" at bounding box center [250, 111] width 448 height 91
paste input "25501616"
click at [129, 166] on span "search Buscar Documentacion" at bounding box center [89, 165] width 112 height 9
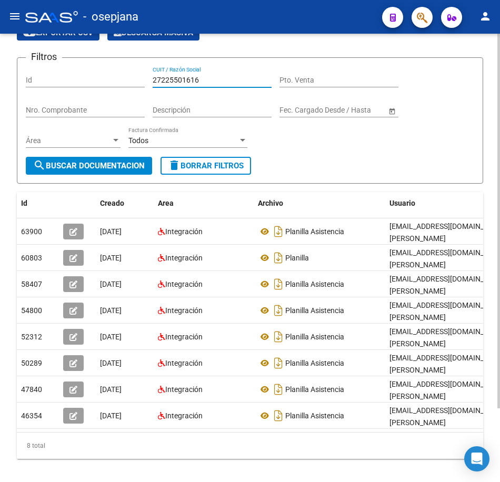
drag, startPoint x: 200, startPoint y: 79, endPoint x: 47, endPoint y: 61, distance: 153.8
click at [47, 66] on div "Filtros Id 27225501616 CUIT / Razón Social Pto. Venta Nro. Comprobante Descripc…" at bounding box center [250, 111] width 448 height 91
paste input "8290"
type input "27228290616"
click at [86, 161] on button "search Buscar Documentacion" at bounding box center [89, 166] width 126 height 18
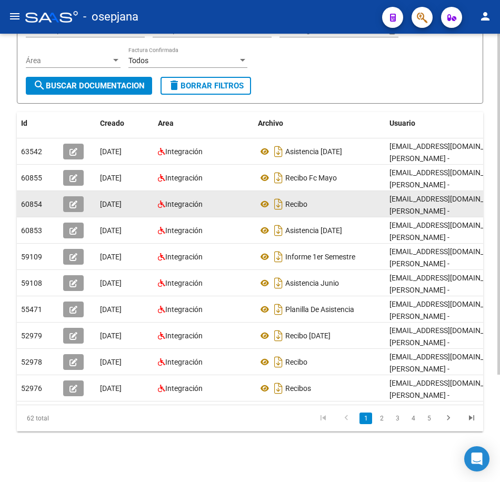
scroll to position [141, 0]
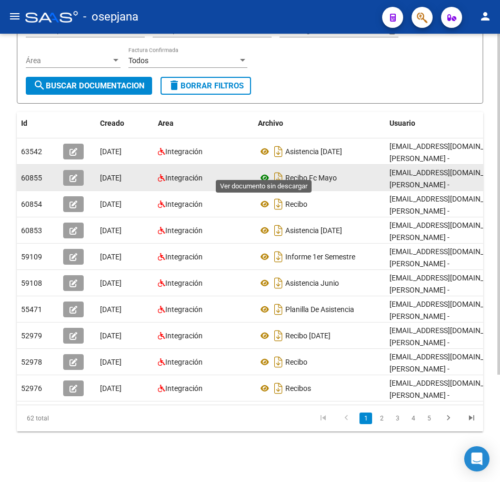
click at [263, 172] on icon at bounding box center [265, 178] width 14 height 13
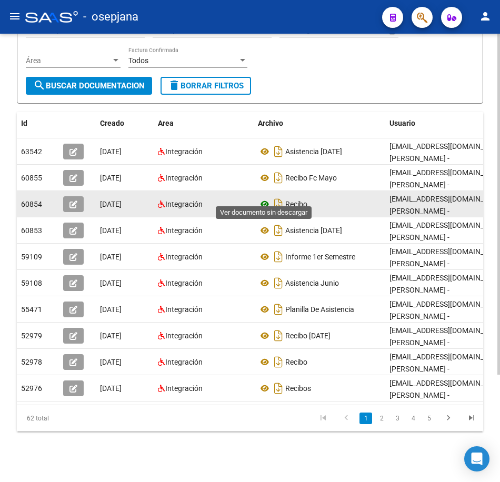
click at [268, 198] on icon at bounding box center [265, 204] width 14 height 13
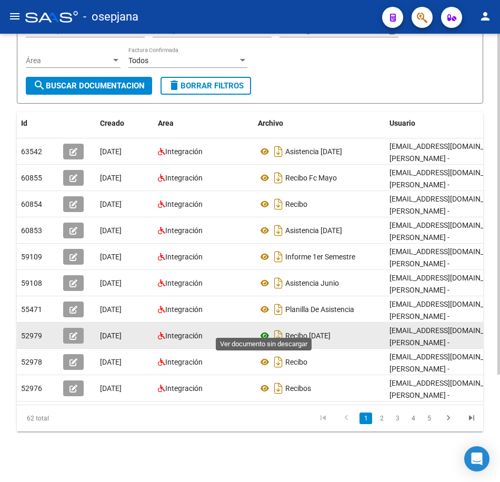
click at [261, 330] on icon at bounding box center [265, 336] width 14 height 13
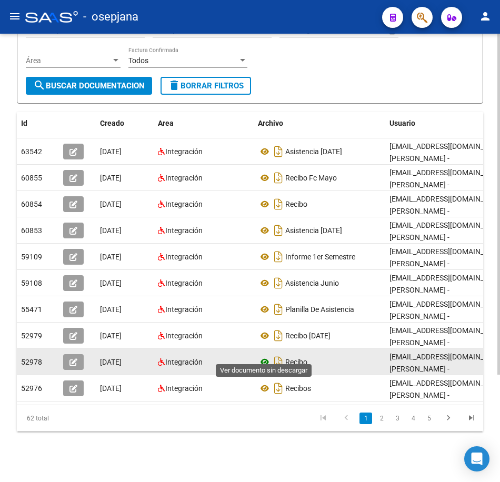
click at [265, 356] on icon at bounding box center [265, 362] width 14 height 13
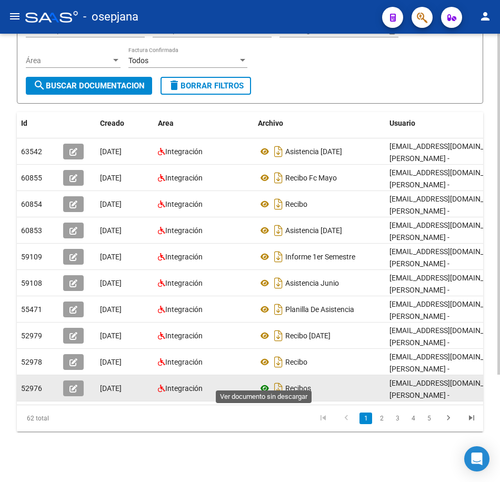
click at [267, 382] on icon at bounding box center [265, 388] width 14 height 13
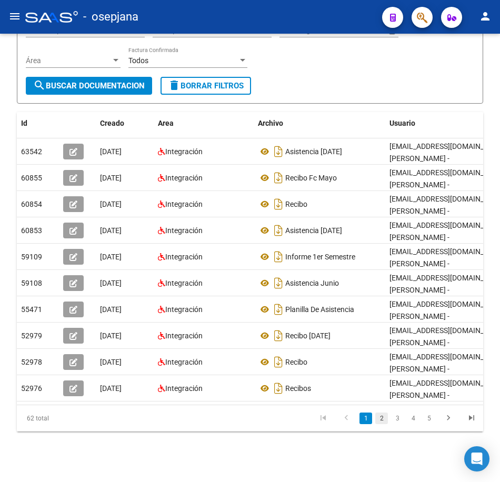
click at [382, 417] on link "2" at bounding box center [381, 419] width 13 height 12
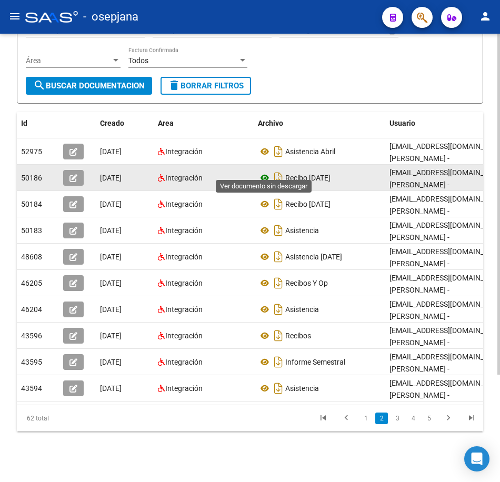
click at [266, 172] on icon at bounding box center [265, 178] width 14 height 13
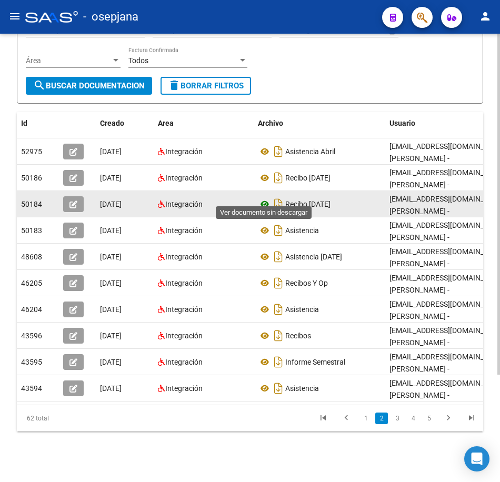
click at [264, 198] on icon at bounding box center [265, 204] width 14 height 13
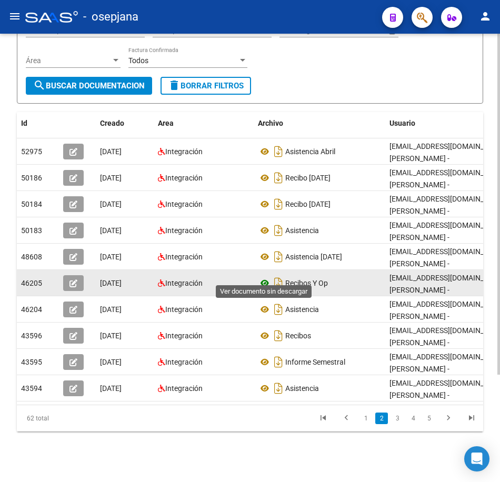
click at [266, 277] on icon at bounding box center [265, 283] width 14 height 13
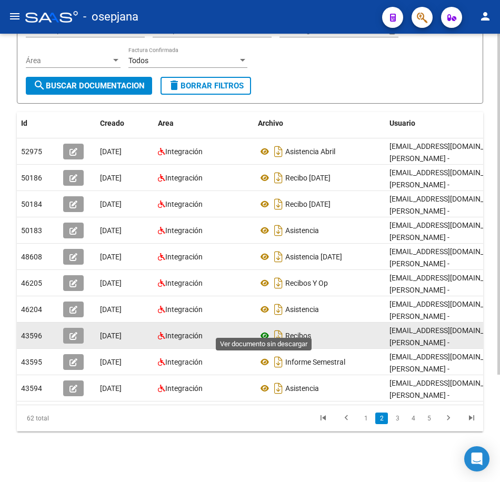
click at [266, 330] on icon at bounding box center [265, 336] width 14 height 13
